Goal: Information Seeking & Learning: Learn about a topic

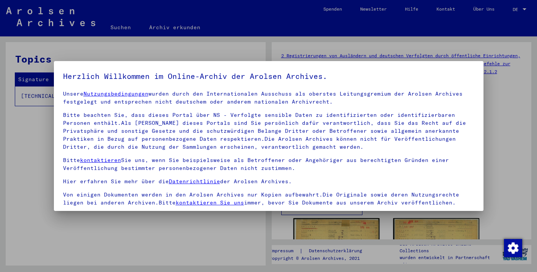
scroll to position [65, 0]
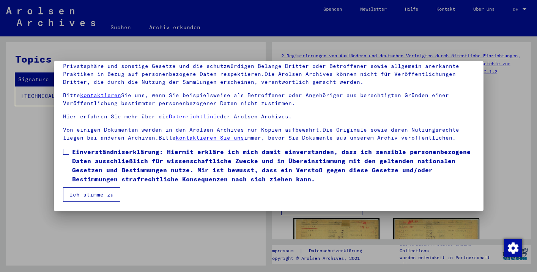
click at [134, 161] on span "Einverständniserklärung: Hiermit erkläre ich mich damit einverstanden, dass ich…" at bounding box center [273, 165] width 402 height 36
click at [104, 190] on button "Ich stimme zu" at bounding box center [91, 194] width 57 height 14
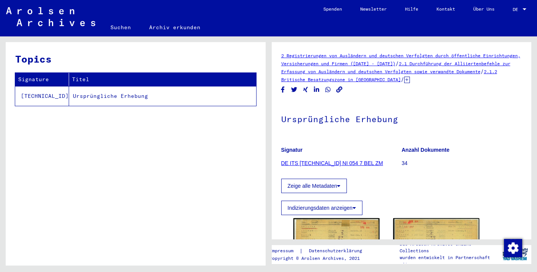
click at [329, 162] on link "DE ITS [TECHNICAL_ID] NI 054 7 BEL ZM" at bounding box center [332, 163] width 102 height 6
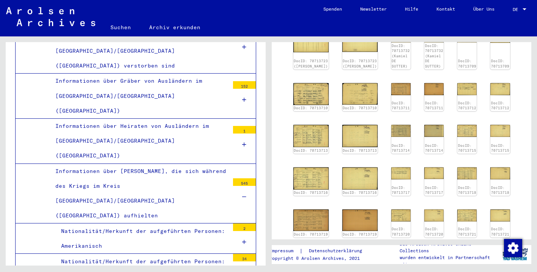
scroll to position [260, 0]
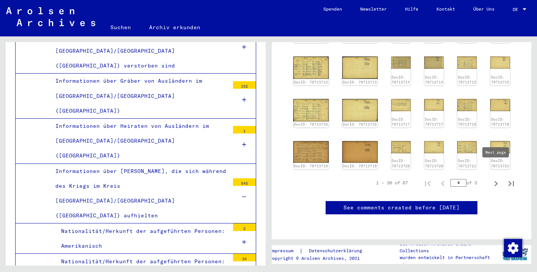
click at [496, 181] on icon "Next page" at bounding box center [495, 183] width 3 height 5
type input "*"
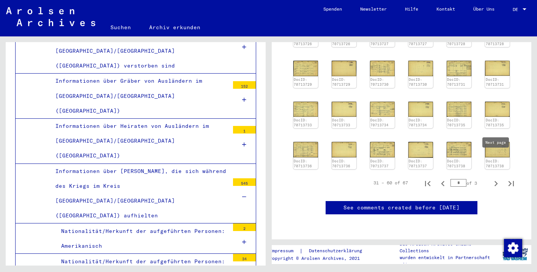
click at [500, 178] on icon "Next page" at bounding box center [496, 183] width 11 height 11
type input "*"
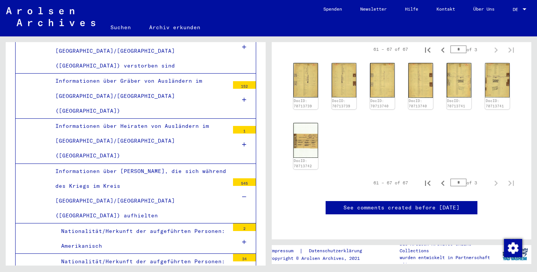
scroll to position [165, 0]
click at [319, 69] on div "DocID: 70713739 DocID: 70713739 DocID: 70713740 DocID: 70713740 DocID: 70713741…" at bounding box center [401, 116] width 223 height 112
click at [314, 69] on img at bounding box center [306, 80] width 26 height 36
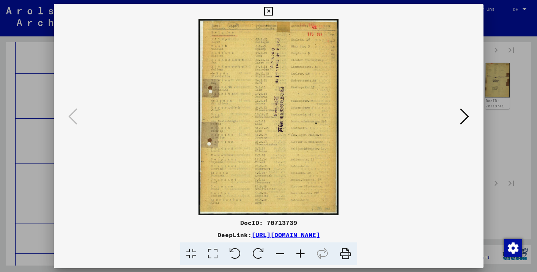
click at [303, 257] on icon at bounding box center [300, 253] width 20 height 23
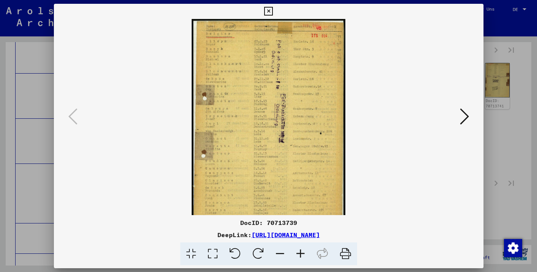
click at [303, 257] on icon at bounding box center [300, 253] width 20 height 23
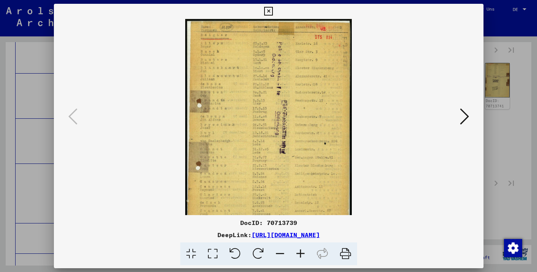
click at [303, 257] on icon at bounding box center [300, 253] width 20 height 23
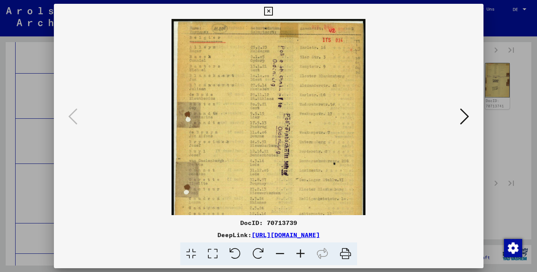
click at [303, 257] on icon at bounding box center [300, 253] width 20 height 23
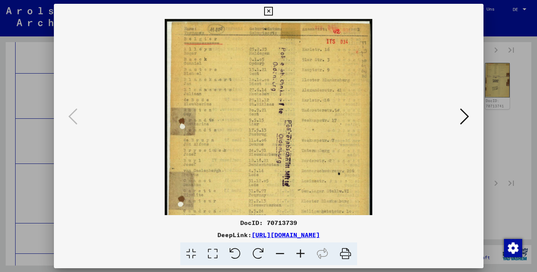
click at [303, 257] on icon at bounding box center [300, 253] width 20 height 23
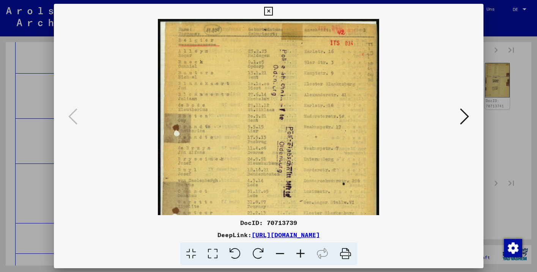
click at [303, 257] on icon at bounding box center [300, 253] width 20 height 23
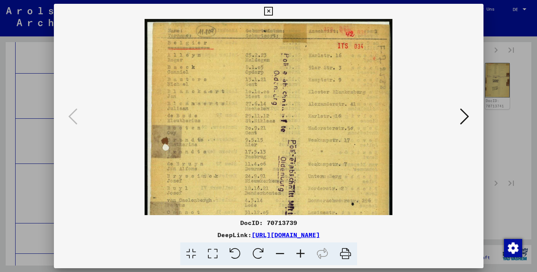
click at [303, 257] on icon at bounding box center [300, 253] width 20 height 23
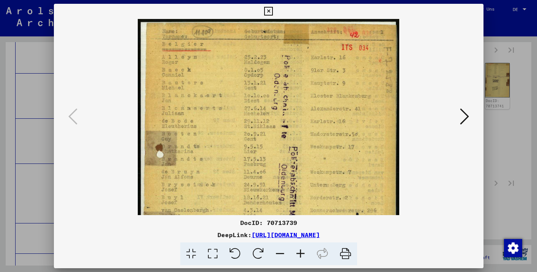
click at [303, 257] on icon at bounding box center [300, 253] width 20 height 23
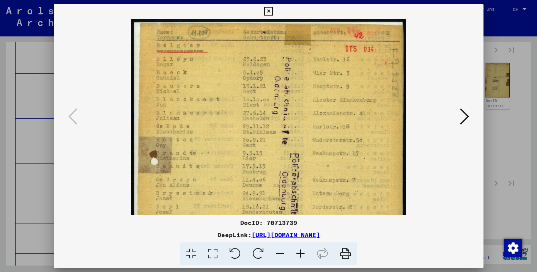
click at [303, 257] on icon at bounding box center [300, 253] width 20 height 23
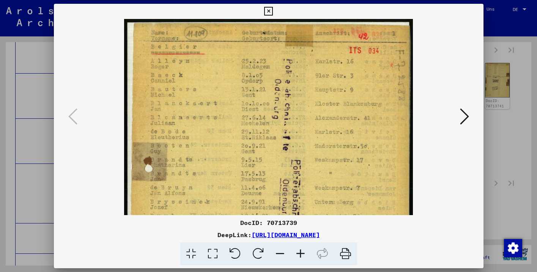
click at [303, 257] on icon at bounding box center [300, 253] width 20 height 23
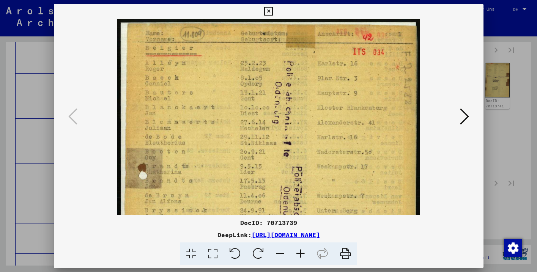
click at [303, 257] on icon at bounding box center [300, 253] width 20 height 23
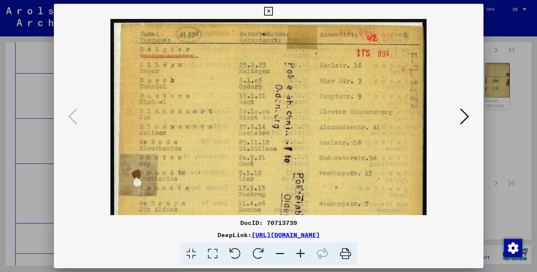
click at [303, 257] on icon at bounding box center [300, 253] width 20 height 23
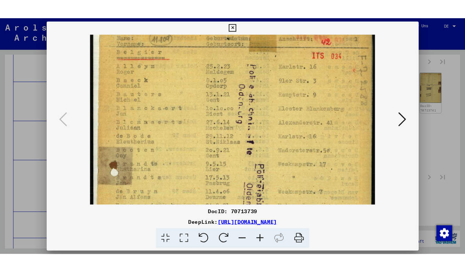
scroll to position [12, 0]
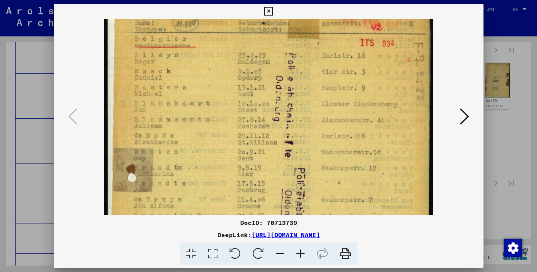
drag, startPoint x: 300, startPoint y: 134, endPoint x: 298, endPoint y: 123, distance: 11.9
click at [298, 123] on img at bounding box center [268, 238] width 329 height 462
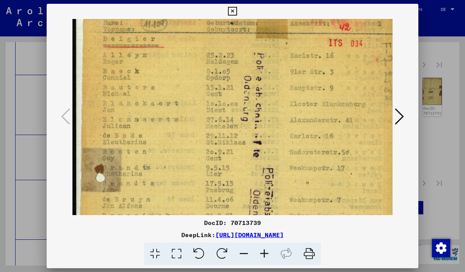
scroll to position [173, 0]
click at [237, 9] on icon at bounding box center [232, 11] width 9 height 9
